Goal: Navigation & Orientation: Find specific page/section

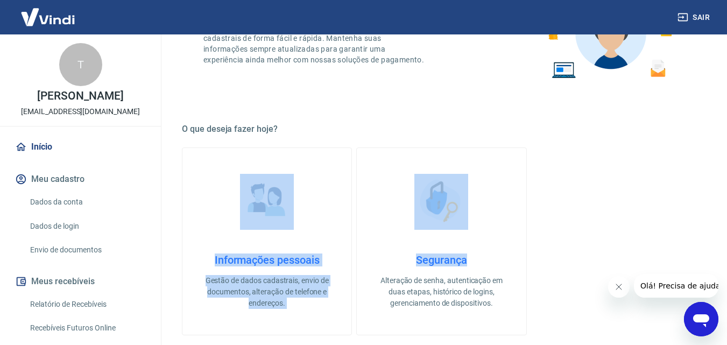
drag, startPoint x: 725, startPoint y: 110, endPoint x: 734, endPoint y: 232, distance: 123.0
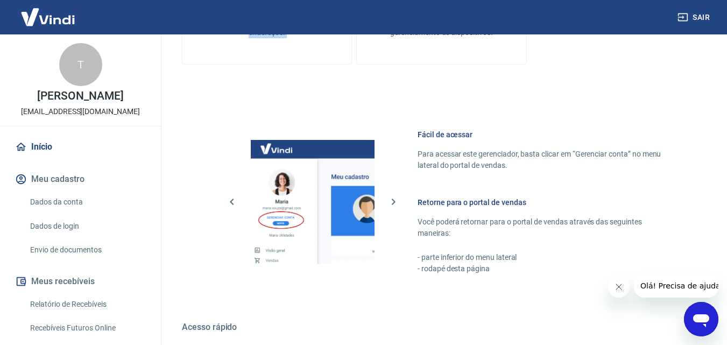
scroll to position [673, 0]
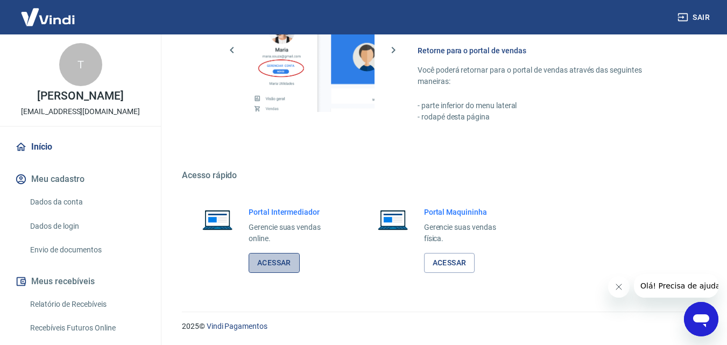
click at [277, 270] on link "Acessar" at bounding box center [274, 263] width 51 height 20
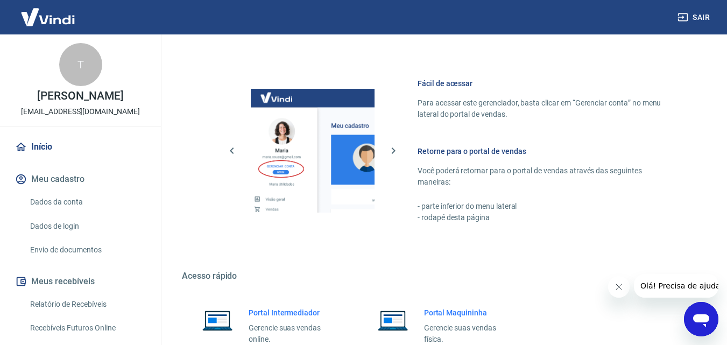
scroll to position [673, 0]
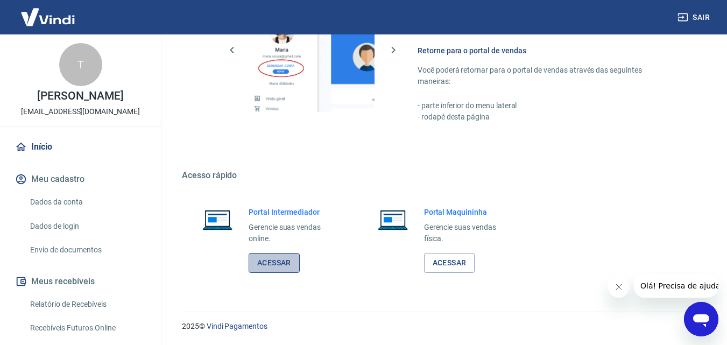
click at [279, 266] on link "Acessar" at bounding box center [274, 263] width 51 height 20
